Goal: Task Accomplishment & Management: Use online tool/utility

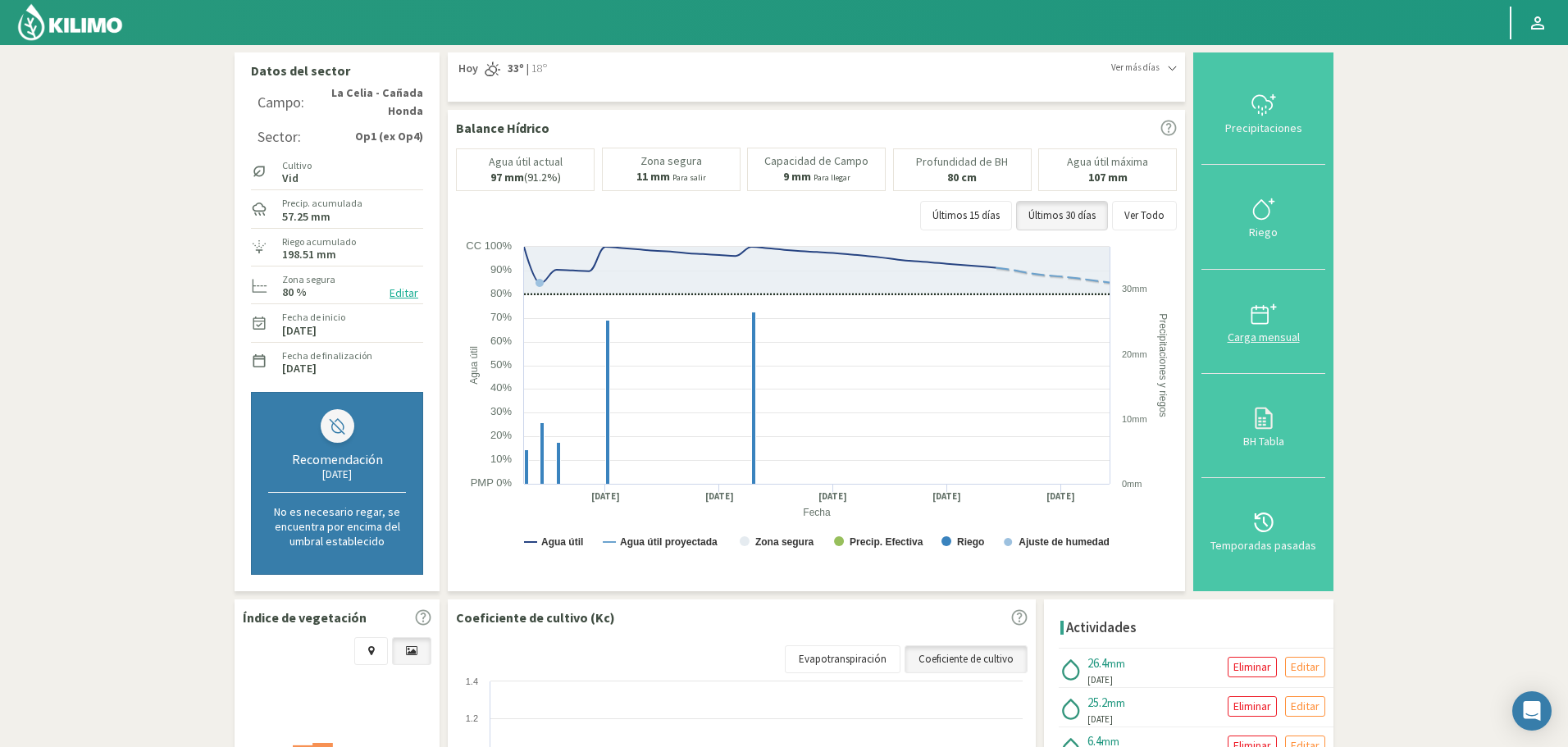
click at [1287, 331] on div "Carga mensual" at bounding box center [1263, 337] width 114 height 11
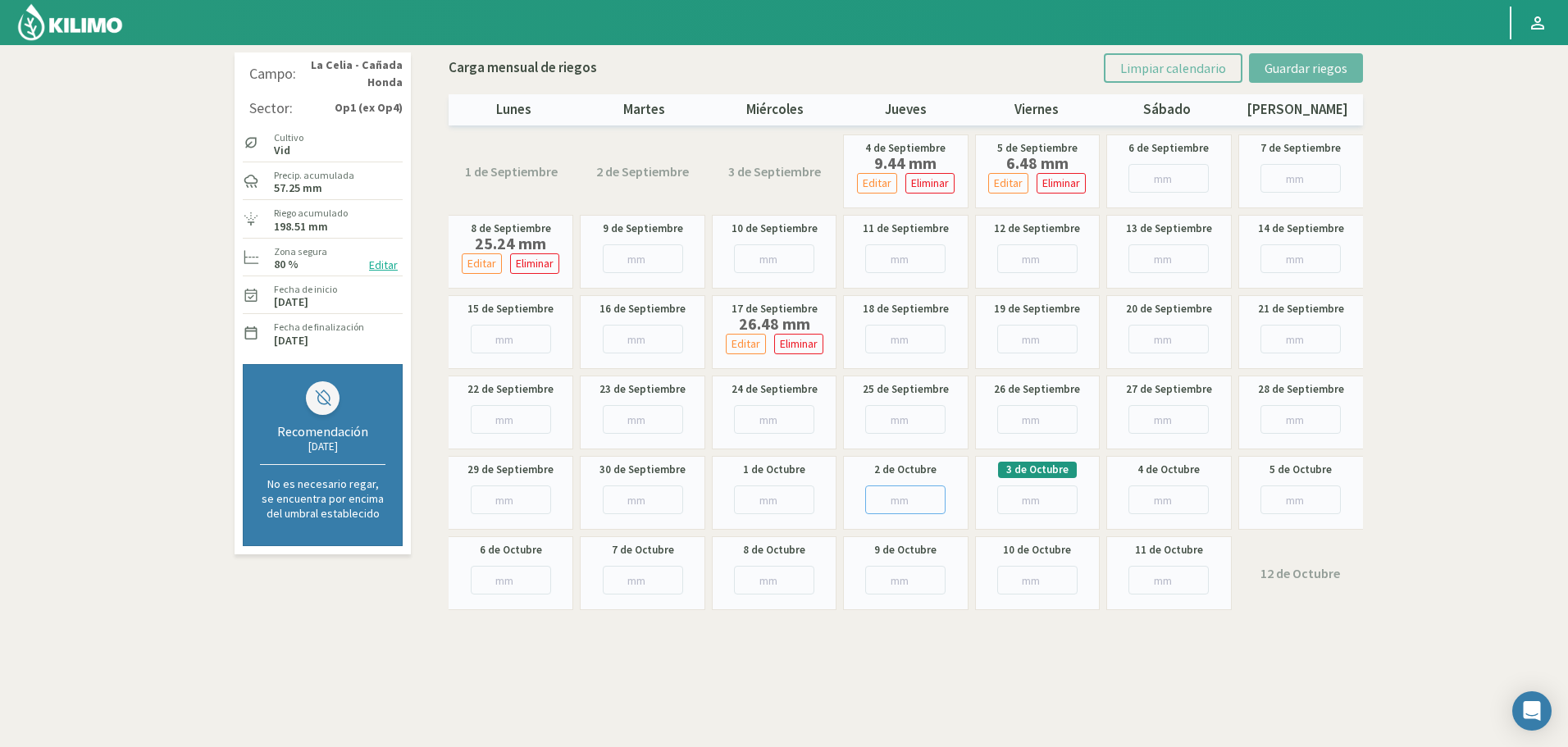
click at [908, 504] on input "number" at bounding box center [905, 500] width 80 height 29
type input "5"
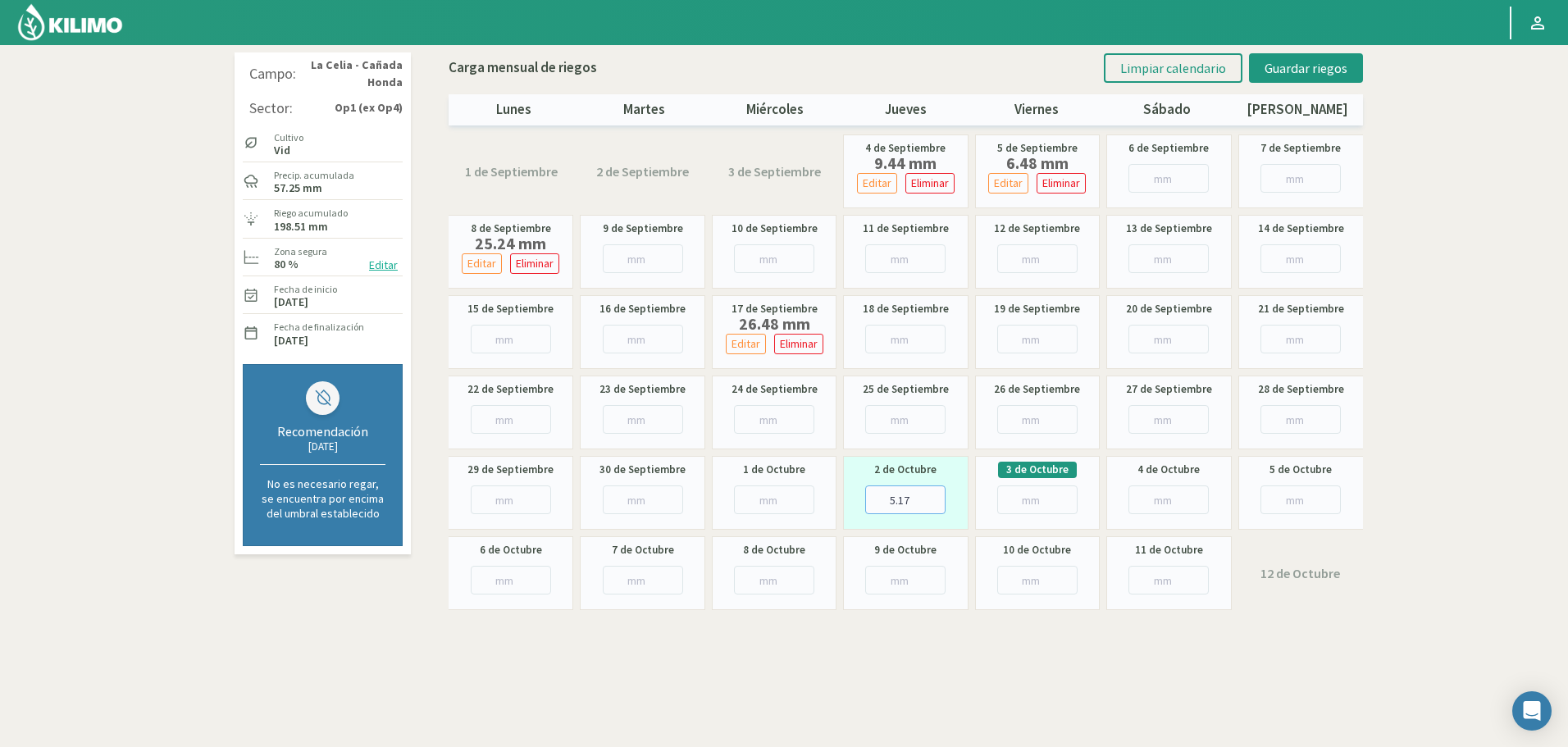
type input "5.17"
click at [1007, 644] on div "Campo: [GEOGRAPHIC_DATA][PERSON_NAME] - Cañada Honda Sector: Op1 (ex Op4) Culti…" at bounding box center [784, 418] width 1115 height 748
click at [1113, 663] on div "Campo: [GEOGRAPHIC_DATA][PERSON_NAME] - Cañada Honda Sector: Op1 (ex Op4) Culti…" at bounding box center [784, 418] width 1115 height 748
click at [1304, 74] on span "Guardar riegos" at bounding box center [1305, 68] width 83 height 17
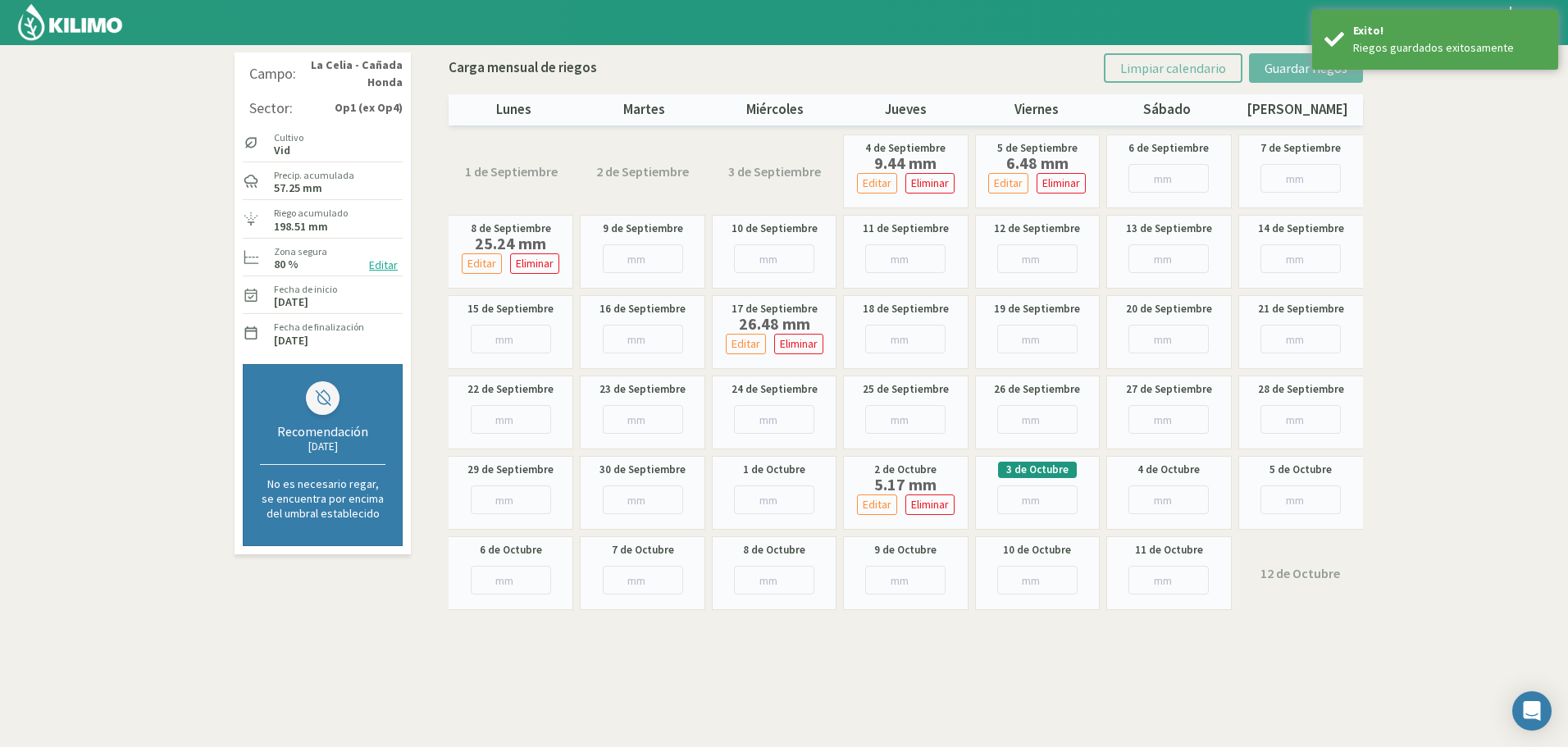
click at [87, 30] on img at bounding box center [70, 22] width 107 height 39
